Goal: Task Accomplishment & Management: Use online tool/utility

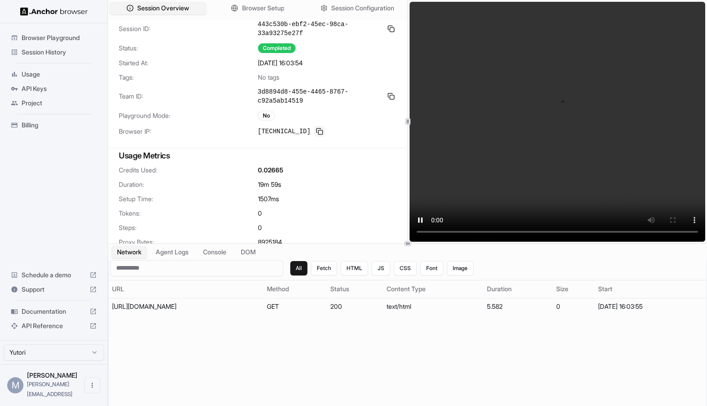
scroll to position [13, 0]
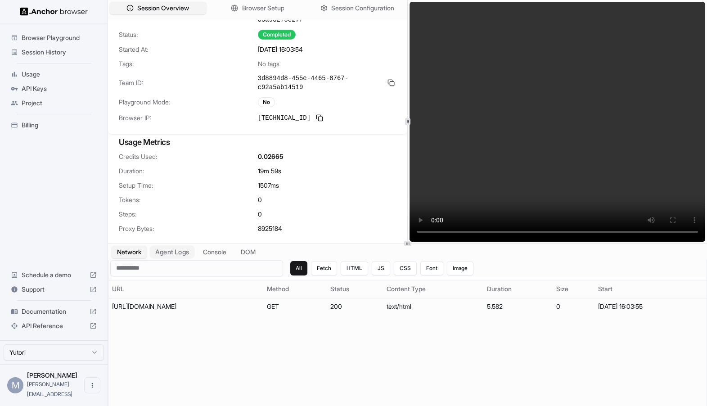
click at [175, 247] on button "Agent Logs" at bounding box center [172, 251] width 45 height 13
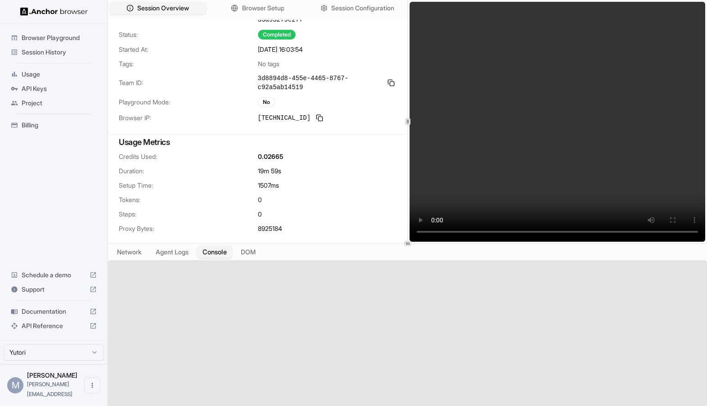
click at [221, 250] on button "Console" at bounding box center [214, 251] width 35 height 13
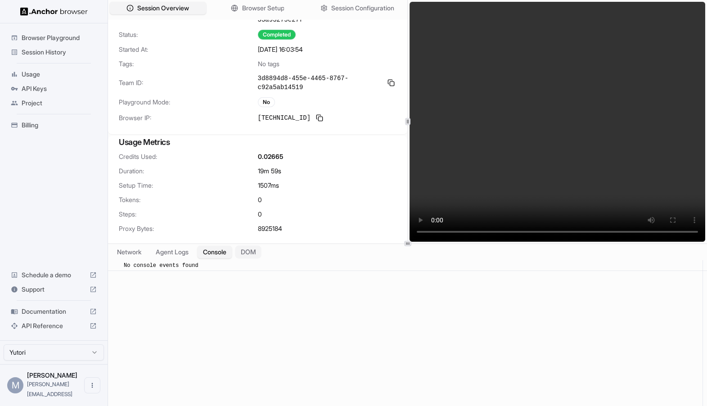
click at [252, 250] on button "DOM" at bounding box center [248, 251] width 27 height 13
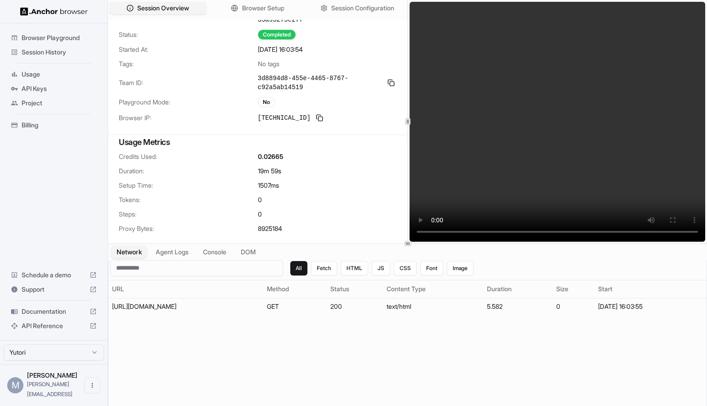
click at [141, 252] on button "Network" at bounding box center [129, 251] width 36 height 13
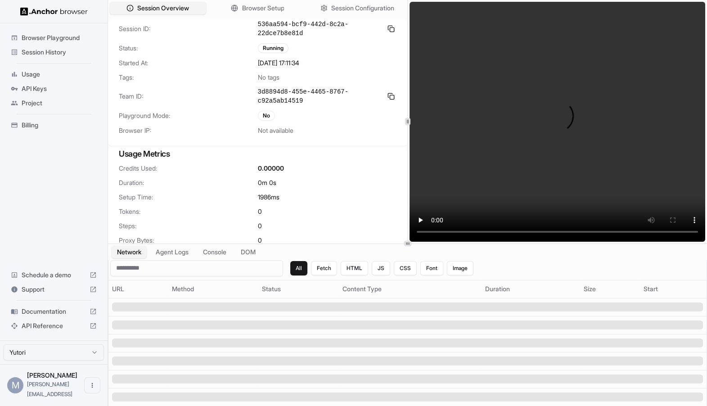
scroll to position [10, 0]
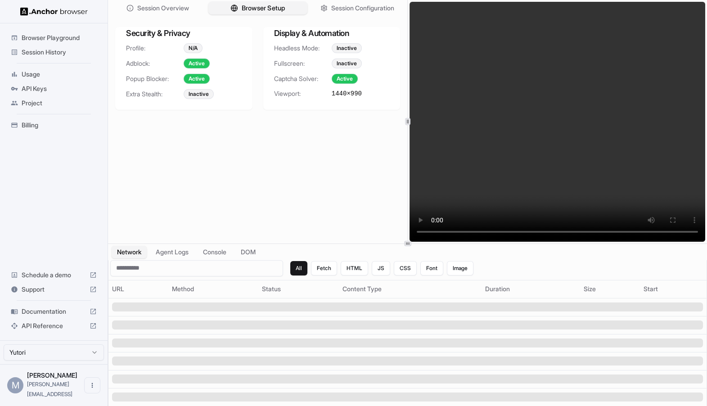
click at [245, 7] on span "Browser Setup" at bounding box center [263, 8] width 44 height 9
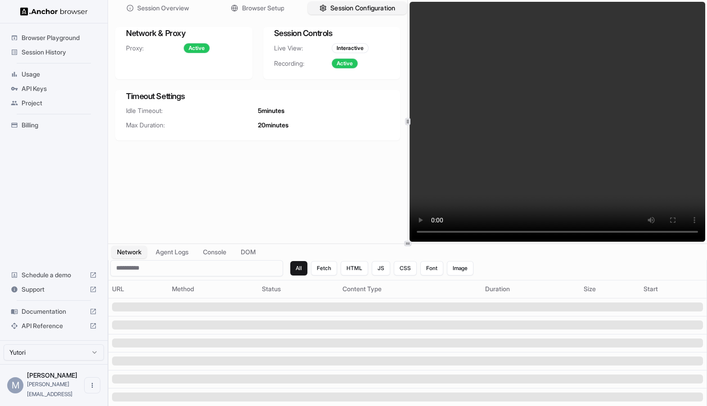
click at [354, 7] on span "Session Configuration" at bounding box center [362, 8] width 65 height 9
click at [196, 50] on div "Active" at bounding box center [197, 48] width 26 height 10
click at [267, 21] on div "Network & Proxy Proxy: Active Session Controls Live View: Interactive Recording…" at bounding box center [257, 84] width 299 height 128
click at [267, 15] on div "Session Overview Browser Setup Session Configuration" at bounding box center [257, 8] width 299 height 16
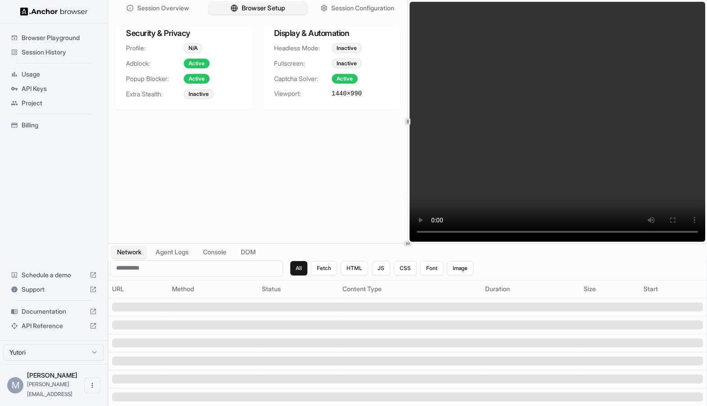
click at [281, 4] on span "Browser Setup" at bounding box center [263, 8] width 44 height 9
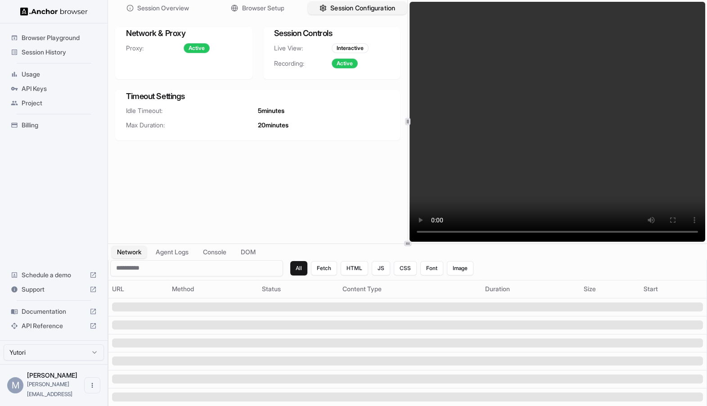
click at [352, 5] on span "Session Configuration" at bounding box center [362, 8] width 65 height 9
click at [271, 9] on span "Browser Setup" at bounding box center [263, 8] width 44 height 9
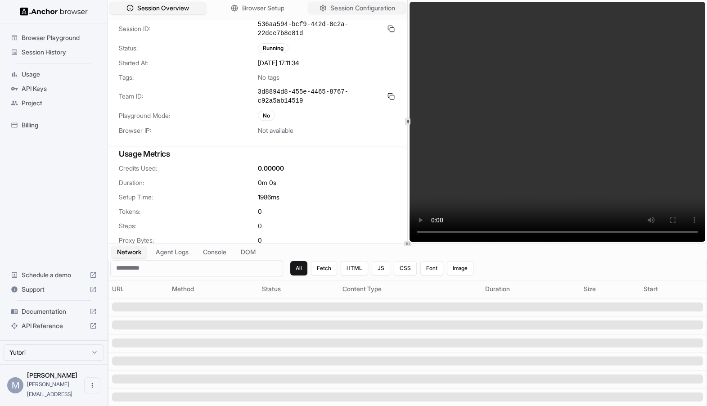
click at [353, 10] on span "Session Configuration" at bounding box center [362, 8] width 65 height 9
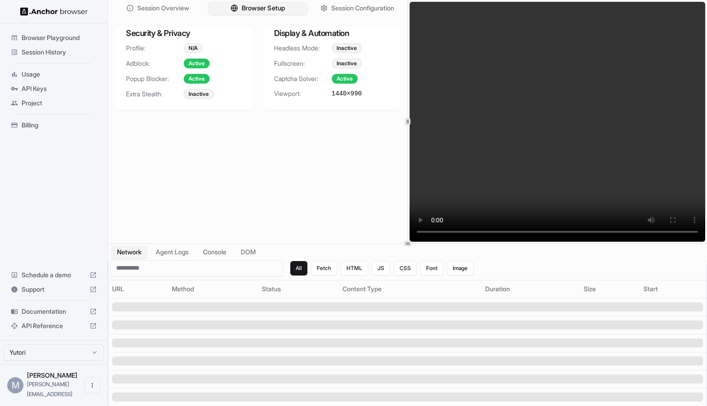
click at [287, 9] on button "Browser Setup" at bounding box center [257, 8] width 99 height 13
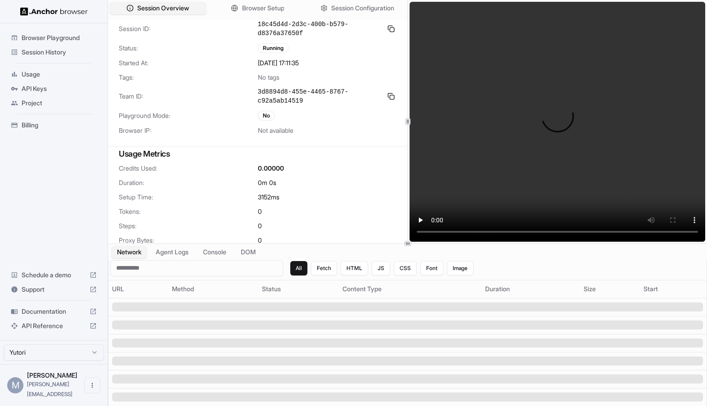
scroll to position [10, 0]
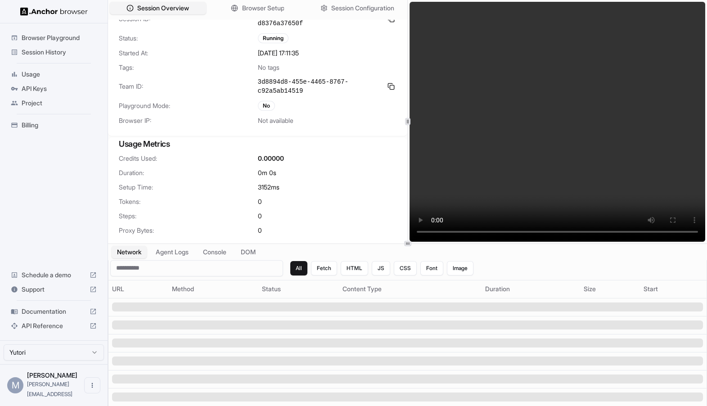
click at [42, 52] on span "Session History" at bounding box center [59, 52] width 75 height 9
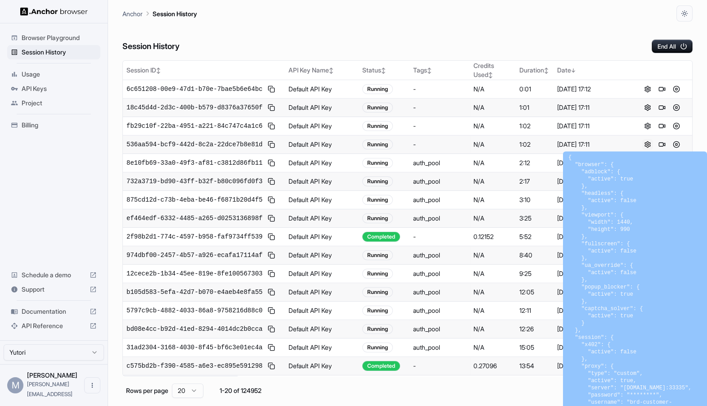
click at [649, 143] on button at bounding box center [647, 144] width 11 height 11
click at [662, 142] on button at bounding box center [661, 144] width 11 height 11
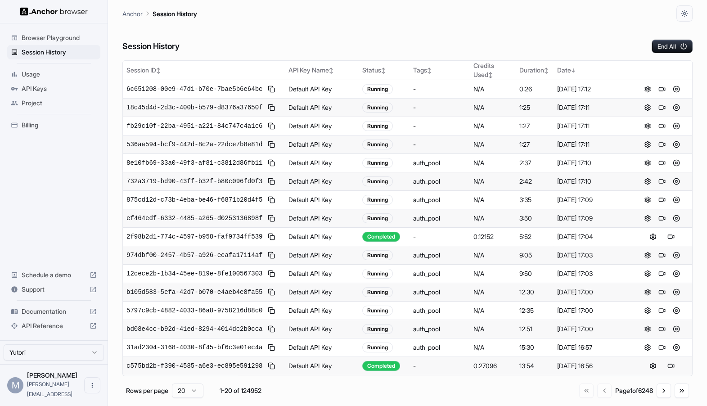
click at [215, 144] on span "536aa594-bcf9-442d-8c2a-22dce7b8e81d" at bounding box center [194, 144] width 136 height 9
click at [274, 145] on button at bounding box center [271, 144] width 11 height 11
